Goal: Task Accomplishment & Management: Manage account settings

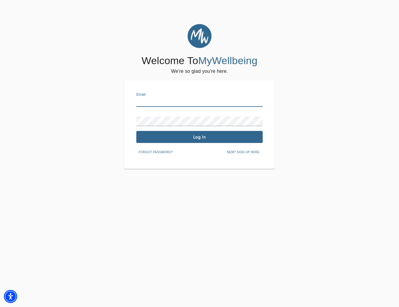
type input "[PERSON_NAME][EMAIL_ADDRESS][DOMAIN_NAME]"
click at [193, 133] on button "Log In" at bounding box center [199, 137] width 126 height 12
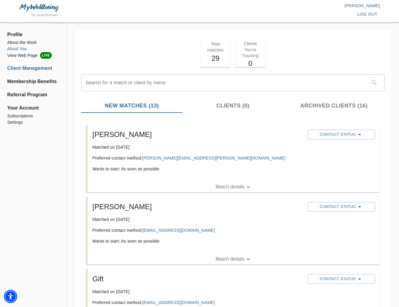
click at [21, 47] on li "About You" at bounding box center [33, 49] width 52 height 6
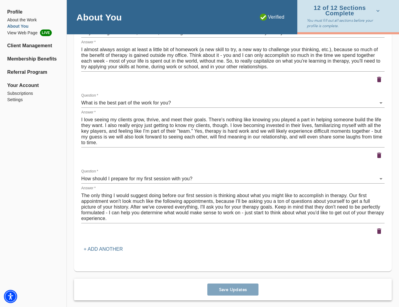
scroll to position [845, 0]
click at [34, 31] on li "View Web Page LIVE" at bounding box center [33, 32] width 52 height 7
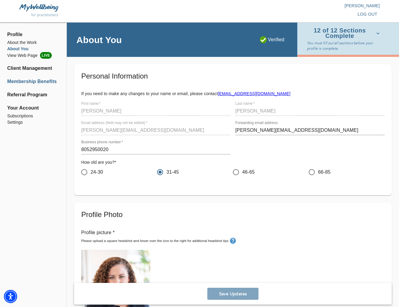
scroll to position [0, 0]
click at [18, 121] on li "Settings" at bounding box center [33, 122] width 52 height 6
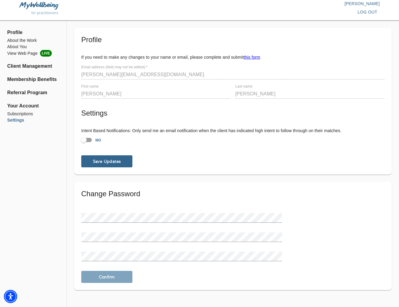
scroll to position [2, 0]
click at [22, 47] on li "About You" at bounding box center [33, 47] width 52 height 6
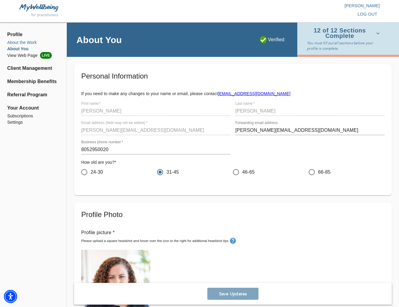
click at [28, 40] on li "About the Work" at bounding box center [33, 42] width 52 height 6
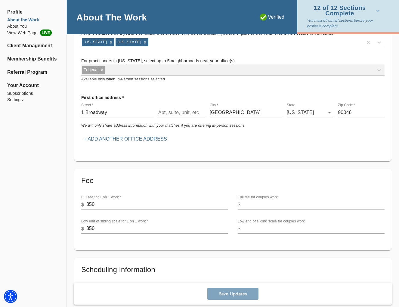
scroll to position [80, 0]
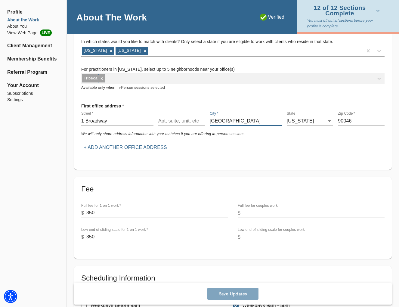
drag, startPoint x: 243, startPoint y: 119, endPoint x: 204, endPoint y: 119, distance: 39.1
click at [204, 119] on div "Street   * [STREET_ADDRESS][US_STATE] 6 Zip Code   * 90046" at bounding box center [233, 118] width 308 height 19
type input "[PERSON_NAME][GEOGRAPHIC_DATA]"
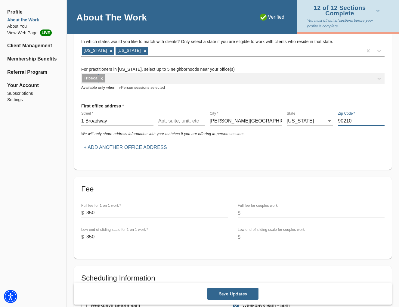
type input "90210"
click at [331, 140] on div "First office address * Street   * [STREET_ADDRESS][PERSON_NAME][US_STATE] Zip C…" at bounding box center [233, 126] width 308 height 57
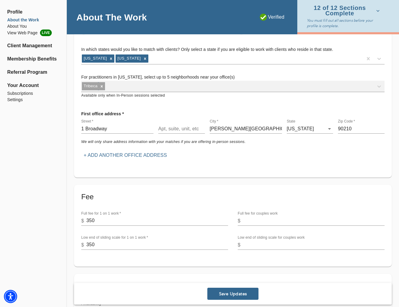
scroll to position [73, 0]
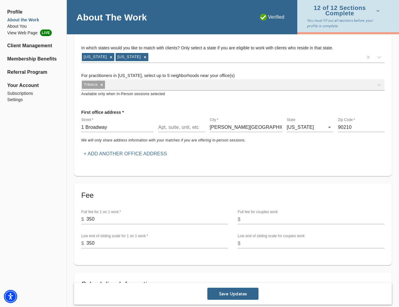
click at [241, 291] on span "Save Updates" at bounding box center [233, 294] width 46 height 6
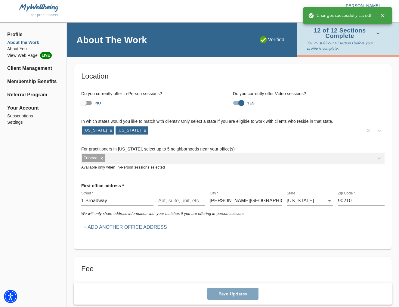
scroll to position [0, 0]
